Goal: Task Accomplishment & Management: Use online tool/utility

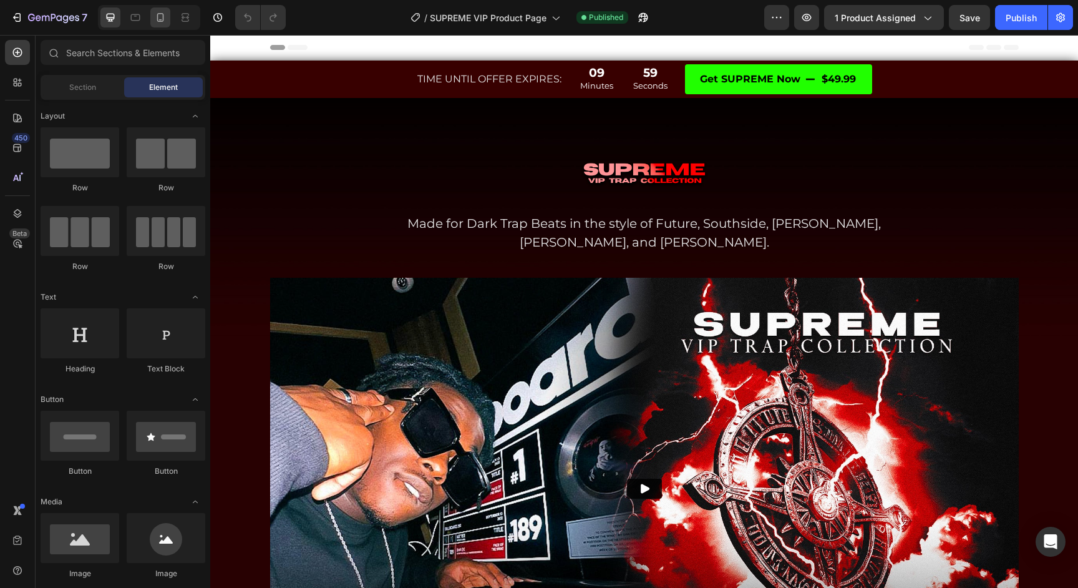
click at [169, 13] on div at bounding box center [160, 17] width 20 height 20
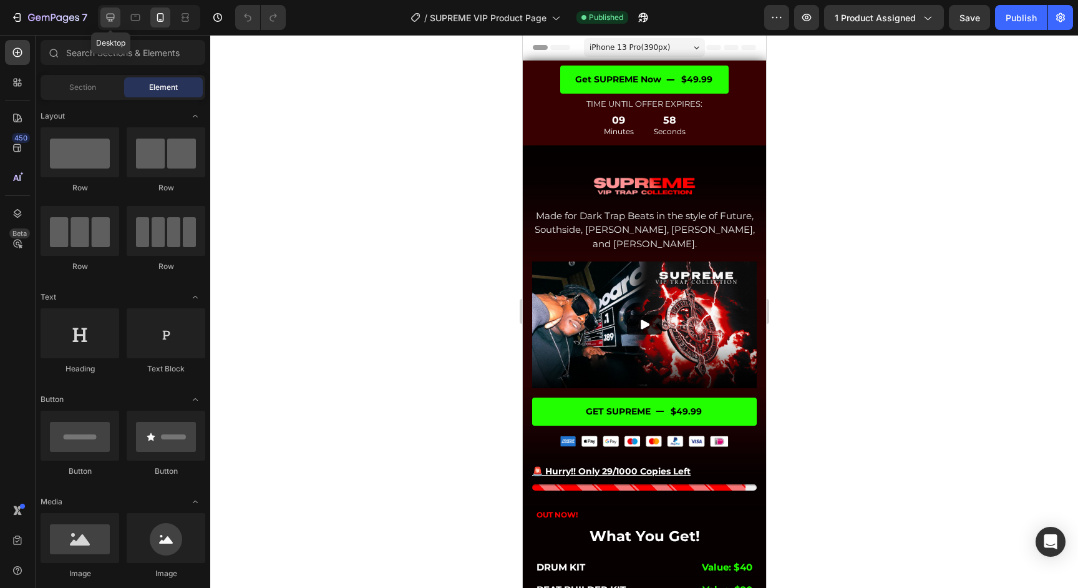
click at [114, 16] on icon at bounding box center [110, 17] width 12 height 12
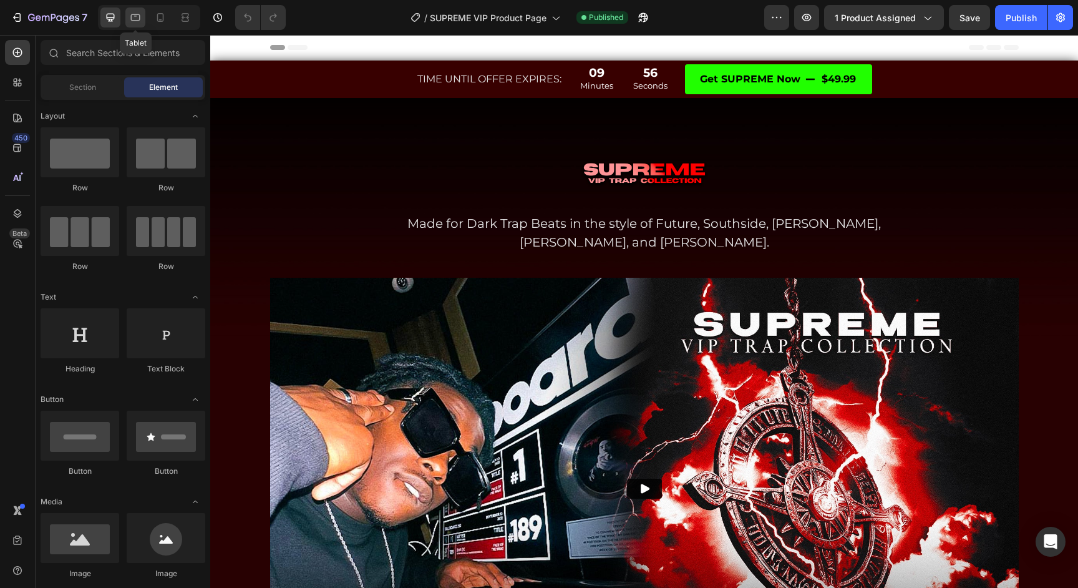
click at [139, 17] on icon at bounding box center [135, 17] width 12 height 12
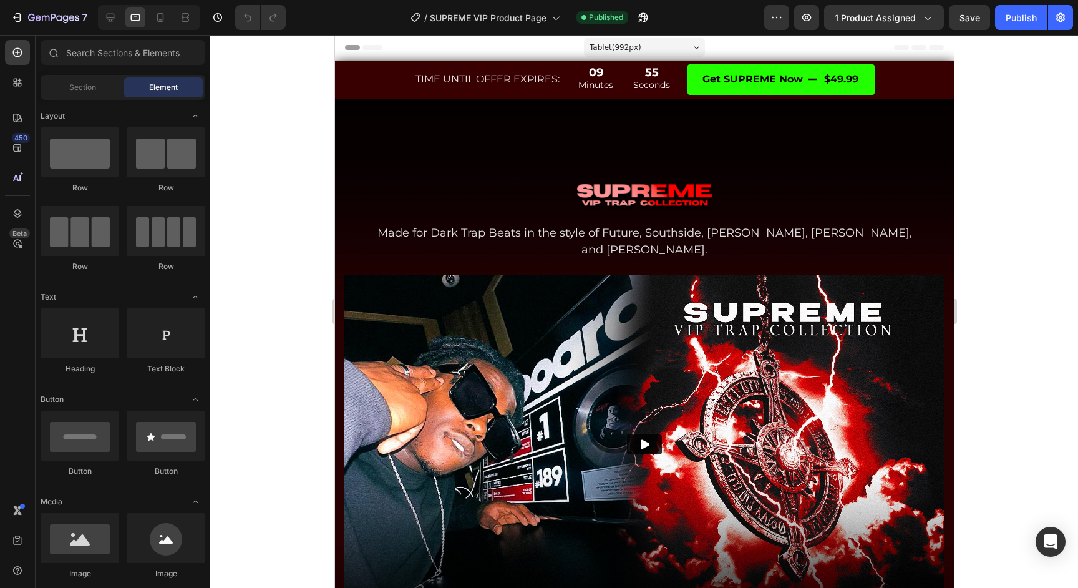
click at [172, 17] on div at bounding box center [149, 17] width 102 height 25
click at [664, 46] on div "Tablet ( 992 px)" at bounding box center [643, 47] width 121 height 19
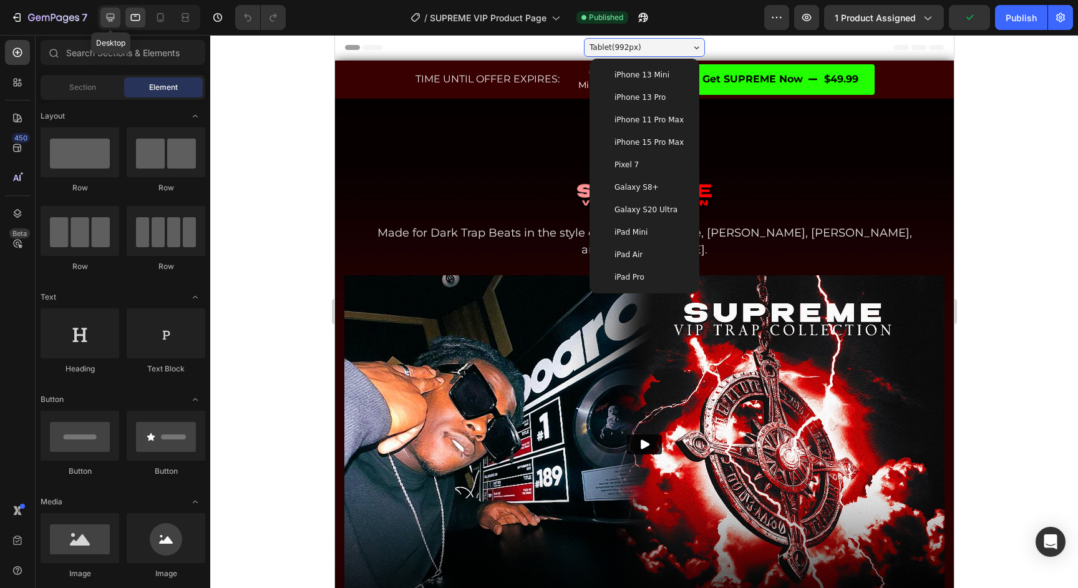
click at [112, 14] on icon at bounding box center [111, 18] width 8 height 8
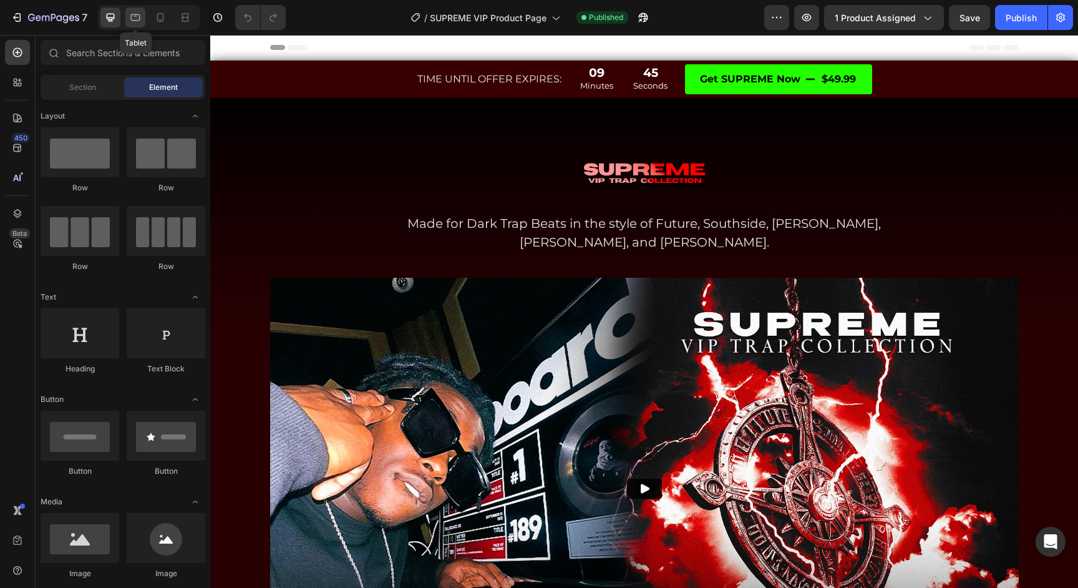
click at [139, 18] on icon at bounding box center [135, 17] width 12 height 12
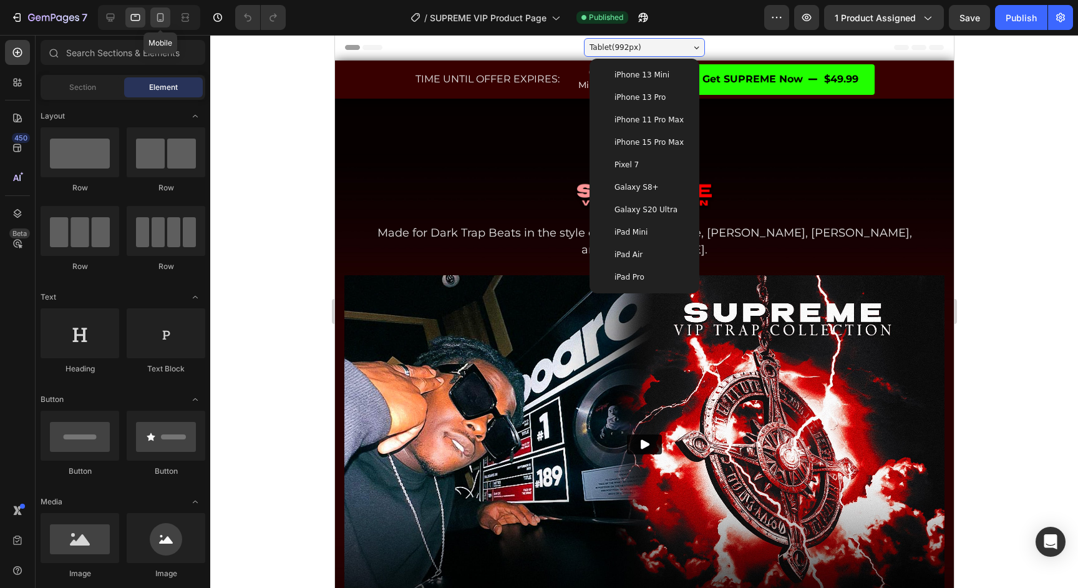
click at [160, 14] on icon at bounding box center [160, 17] width 12 height 12
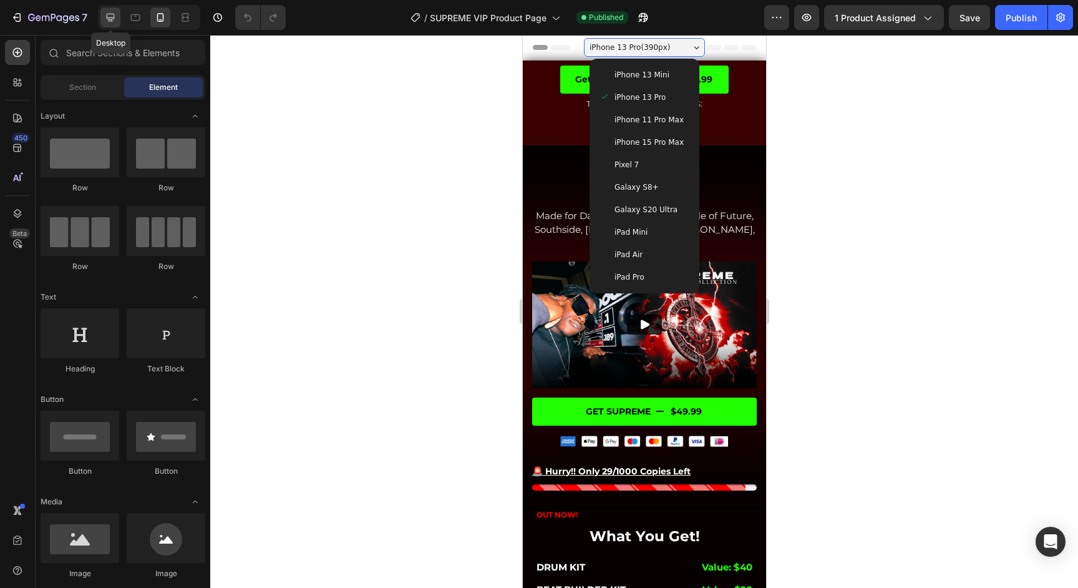
click at [110, 16] on icon at bounding box center [110, 17] width 12 height 12
